Goal: Navigation & Orientation: Find specific page/section

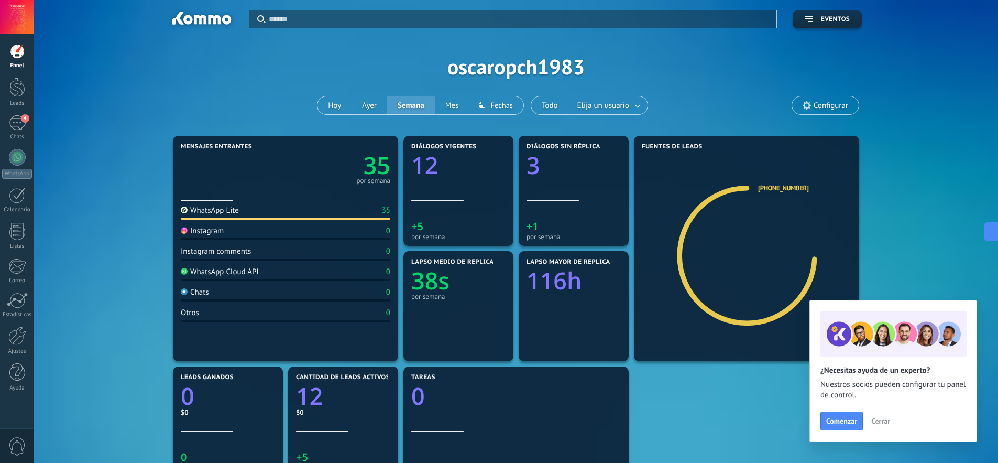
click at [17, 127] on div "4" at bounding box center [17, 122] width 17 height 15
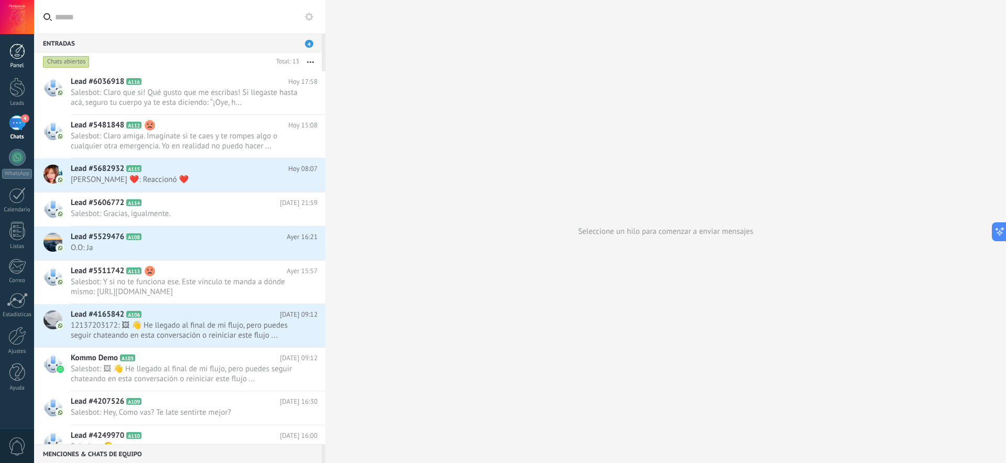
click at [13, 62] on div "Panel" at bounding box center [17, 65] width 30 height 7
